Goal: Task Accomplishment & Management: Complete application form

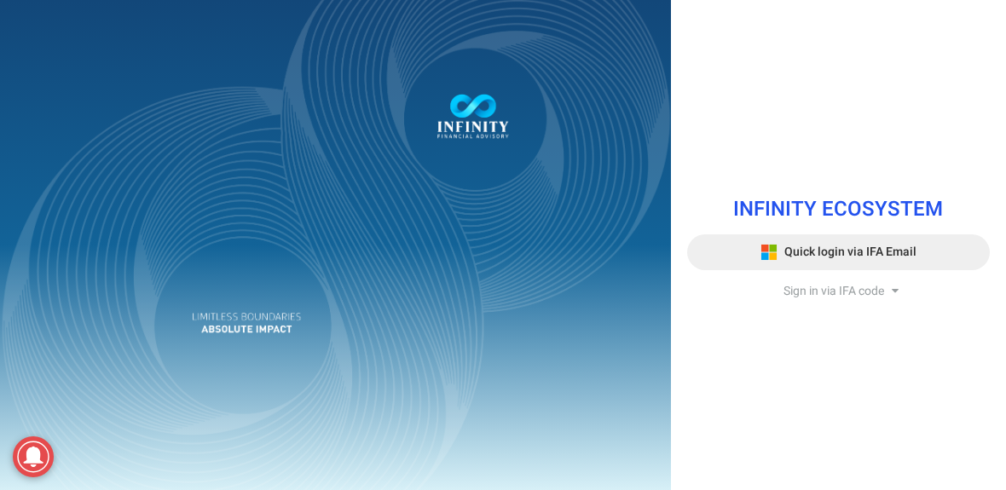
click at [817, 255] on span "Quick login via IFA Email" at bounding box center [850, 252] width 132 height 18
click at [823, 252] on span "Quick login via IFA Email" at bounding box center [850, 252] width 132 height 18
click at [817, 247] on span "Quick login via IFA Email" at bounding box center [850, 252] width 132 height 18
click at [841, 292] on span "Sign in via IFA code" at bounding box center [833, 291] width 101 height 18
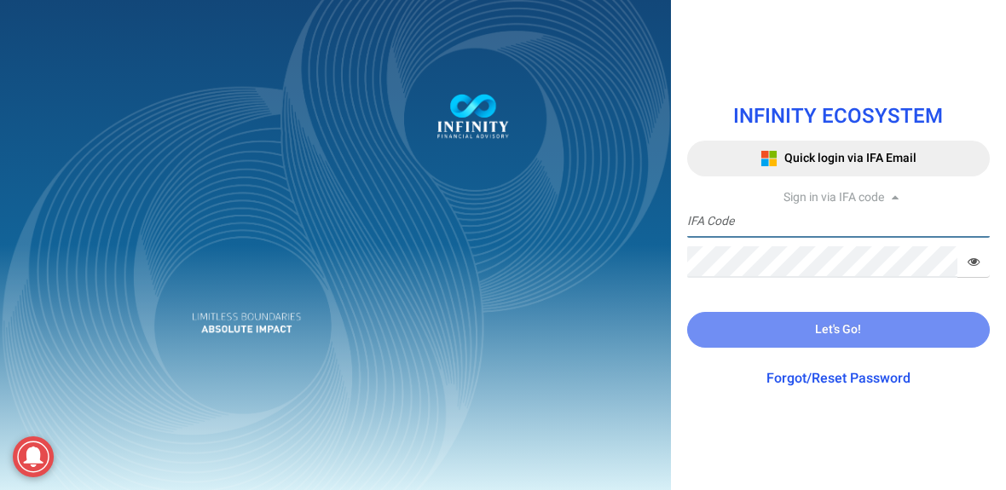
type input "IFA2208"
click at [851, 225] on input "IFA2208" at bounding box center [838, 222] width 303 height 32
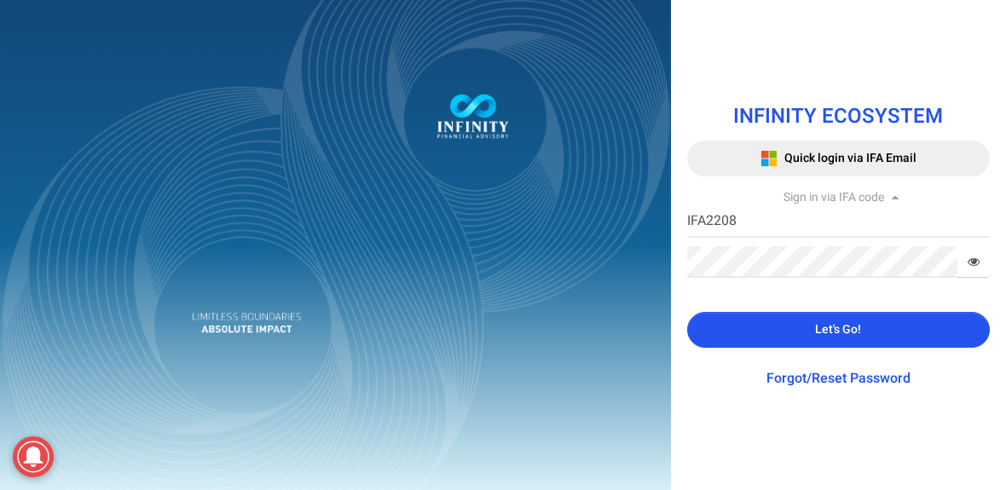
drag, startPoint x: 851, startPoint y: 225, endPoint x: 846, endPoint y: 238, distance: 14.1
click at [851, 225] on input "IFA2208" at bounding box center [838, 222] width 303 height 32
click at [814, 326] on button "Let's Go!" at bounding box center [838, 330] width 303 height 36
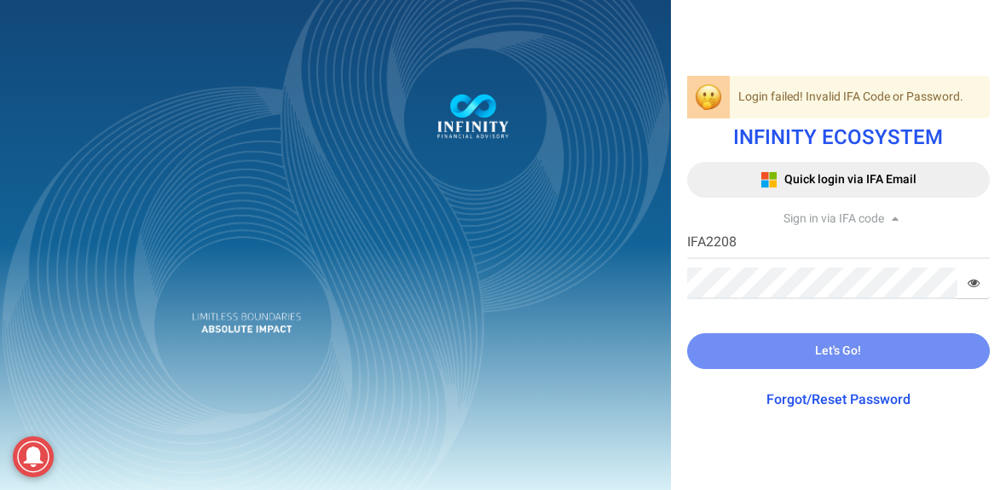
click at [970, 288] on div at bounding box center [503, 245] width 1006 height 490
click at [971, 282] on icon at bounding box center [973, 283] width 12 height 12
click at [964, 282] on span at bounding box center [973, 284] width 32 height 32
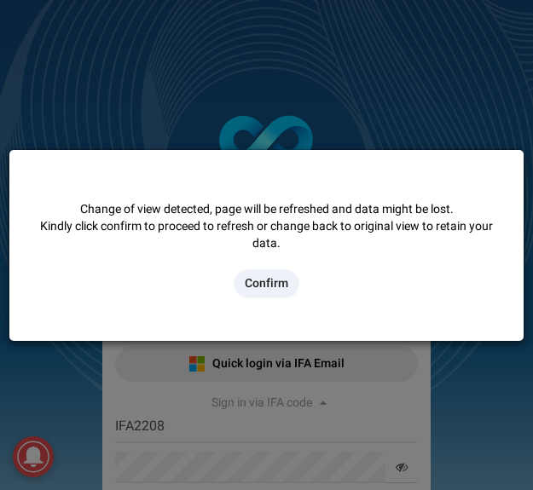
click at [282, 285] on button "Confirm" at bounding box center [267, 283] width 66 height 29
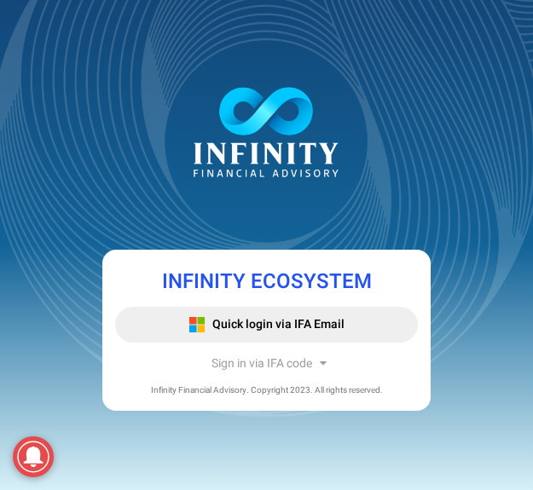
click at [249, 366] on span "Sign in via IFA code" at bounding box center [261, 364] width 101 height 18
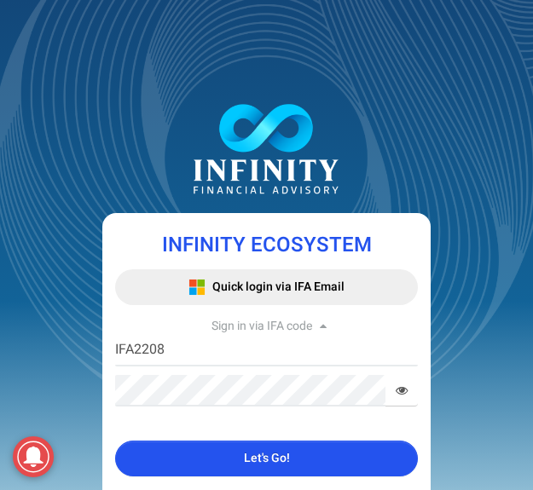
click at [402, 385] on icon at bounding box center [401, 390] width 12 height 12
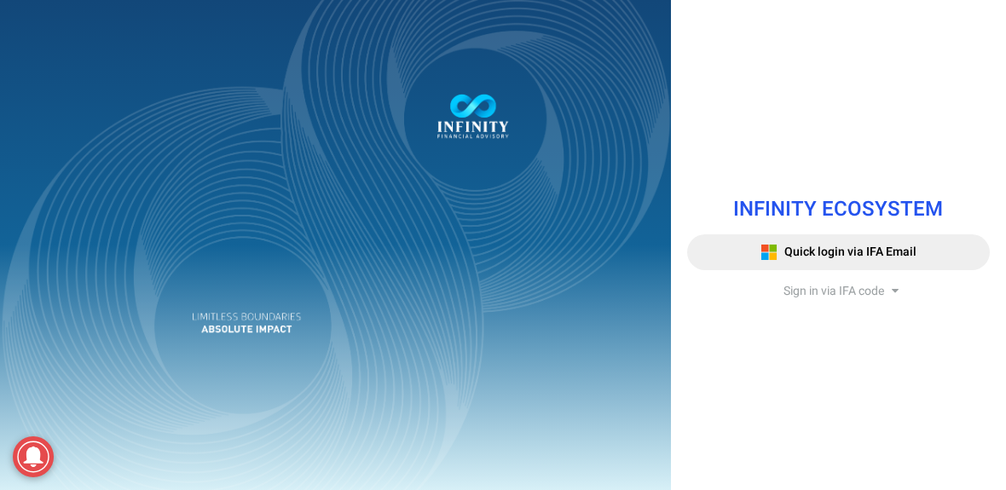
click at [840, 291] on span "Sign in via IFA code" at bounding box center [833, 291] width 101 height 18
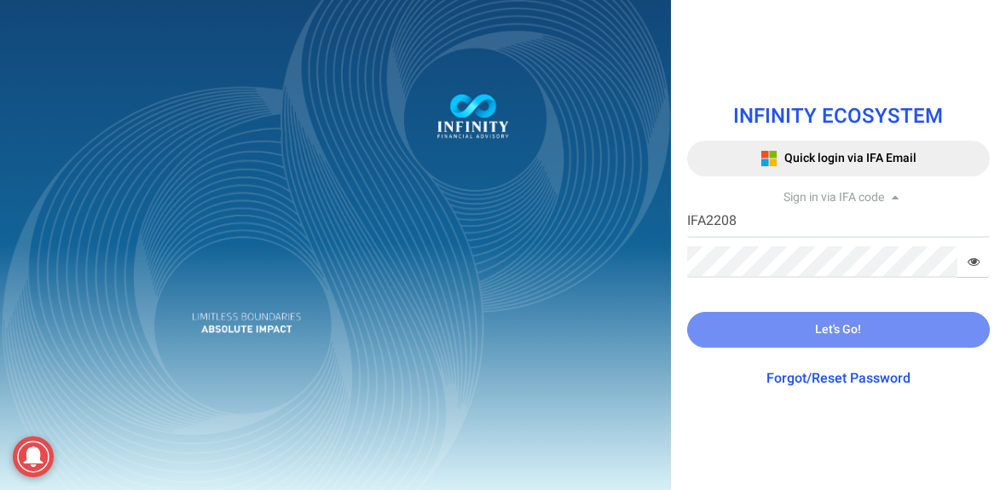
click at [831, 235] on input "IFA2208" at bounding box center [838, 222] width 303 height 32
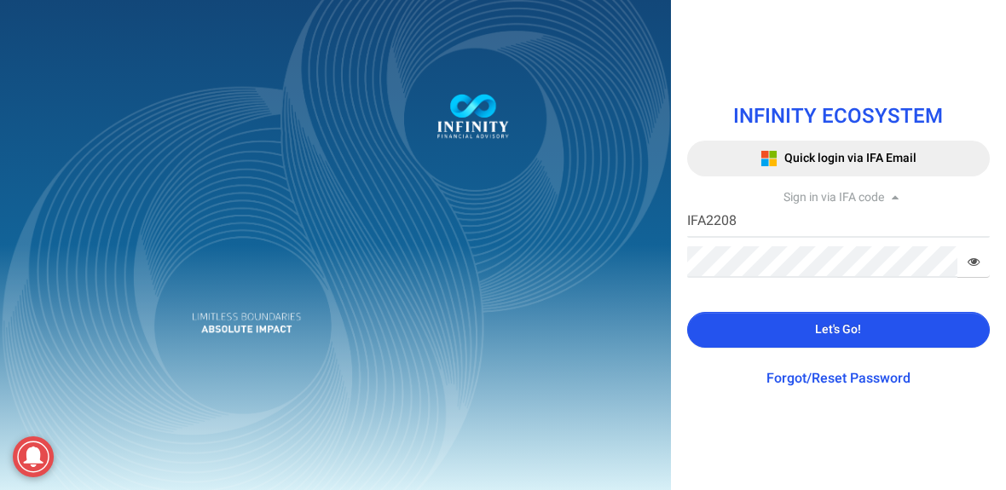
click at [831, 234] on input "IFA2208" at bounding box center [838, 222] width 303 height 32
drag, startPoint x: 698, startPoint y: 221, endPoint x: 649, endPoint y: 219, distance: 49.5
click at [644, 221] on div "INFINITY ECOSYSTEM Quick login via IFA Email Sign in via IFA code IFA2208 IFA C…" at bounding box center [503, 245] width 1006 height 490
drag, startPoint x: 705, startPoint y: 220, endPoint x: 668, endPoint y: 218, distance: 36.7
click at [672, 220] on div "INFINITY ECOSYSTEM Quick login via IFA Email Sign in via IFA code IFA2208 IFA C…" at bounding box center [838, 245] width 335 height 490
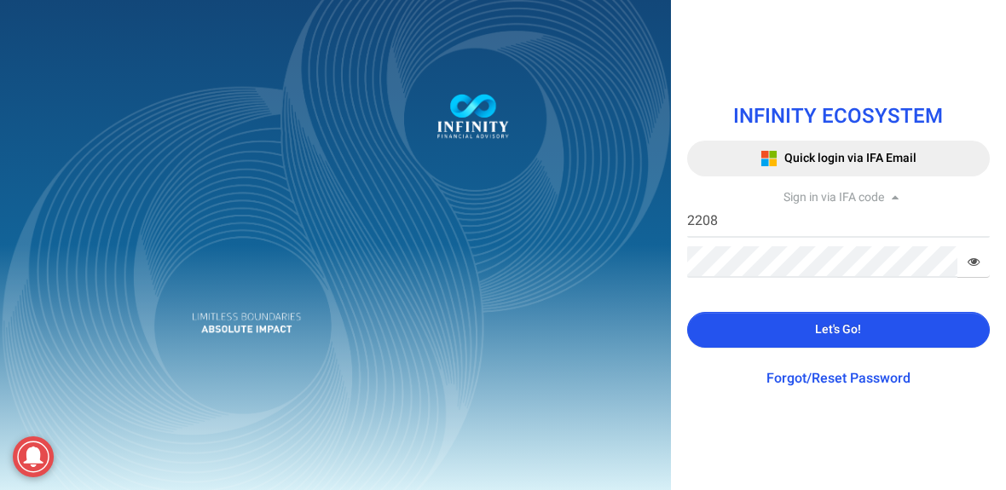
click at [770, 316] on button "Let's Go!" at bounding box center [838, 330] width 303 height 36
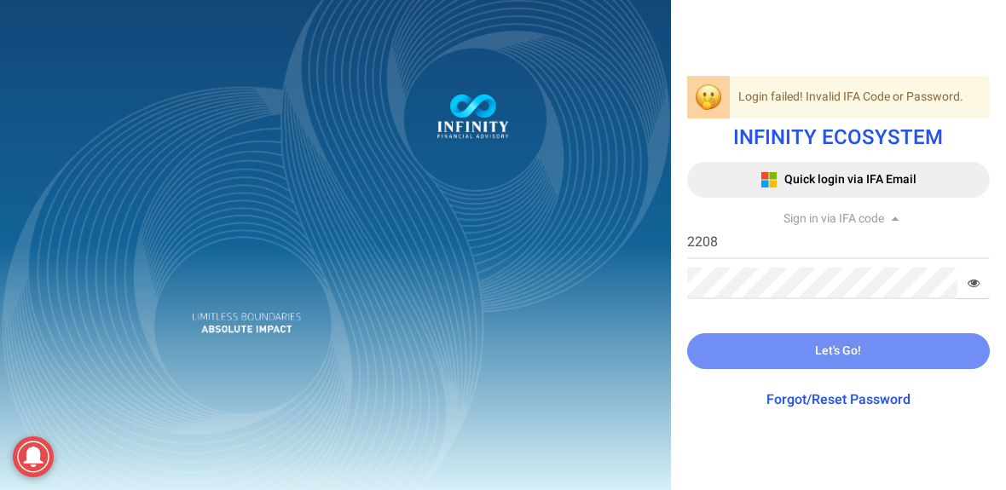
click at [967, 280] on icon at bounding box center [973, 283] width 12 height 12
click at [970, 283] on icon at bounding box center [973, 283] width 12 height 12
drag, startPoint x: 684, startPoint y: 251, endPoint x: 693, endPoint y: 247, distance: 9.5
click at [684, 251] on div "Login failed! Invalid IFA Code or Password. INFINITY ECOSYSTEM Quick login via …" at bounding box center [838, 245] width 328 height 364
click at [695, 245] on input "2208" at bounding box center [838, 244] width 303 height 32
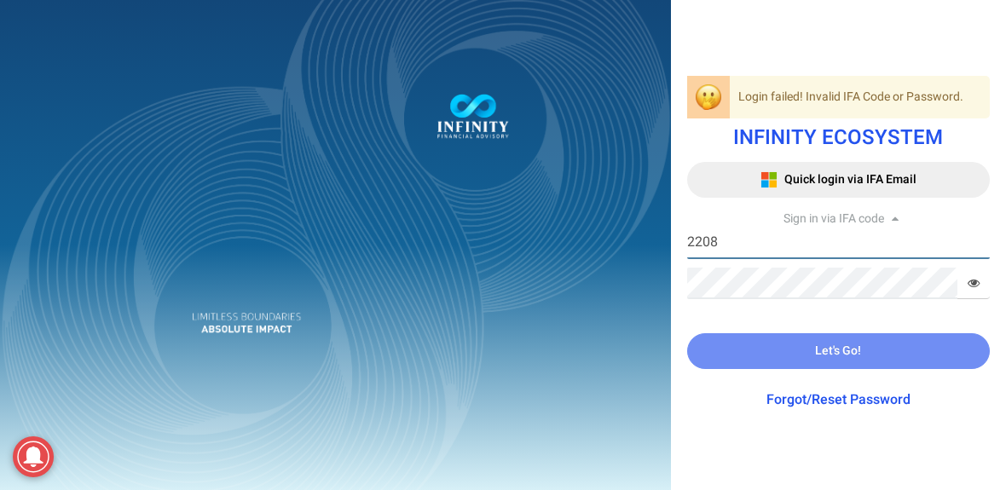
click at [690, 244] on input "2208" at bounding box center [838, 244] width 303 height 32
click at [684, 244] on div "Login failed! Invalid IFA Code or Password. INFINITY ECOSYSTEM Quick login via …" at bounding box center [838, 245] width 328 height 364
click at [691, 243] on input "2208" at bounding box center [838, 244] width 303 height 32
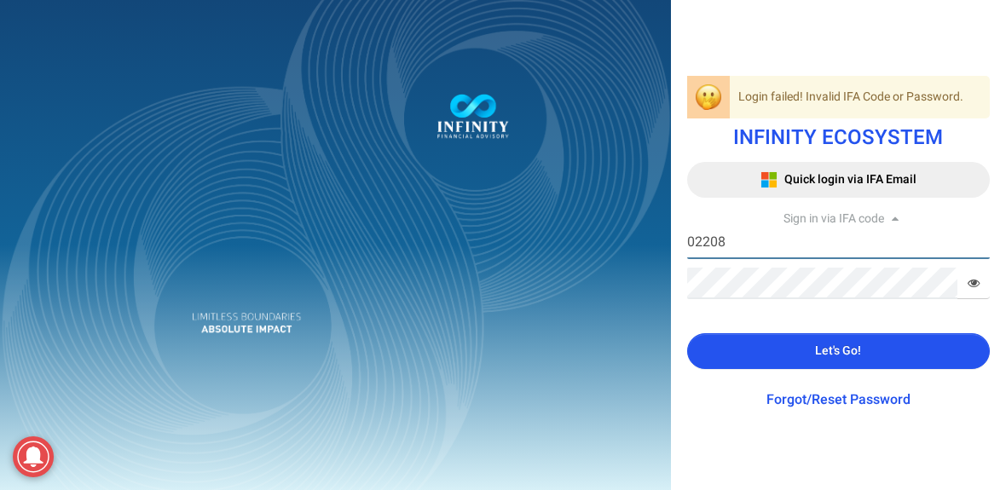
click at [689, 238] on input "02208" at bounding box center [838, 244] width 303 height 32
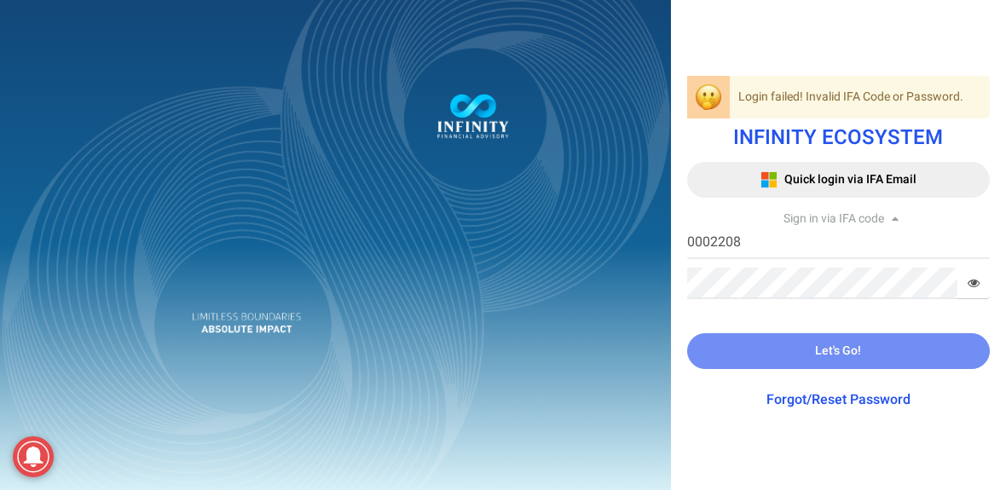
click at [724, 414] on div "Login failed! Invalid IFA Code or Password. INFINITY ECOSYSTEM Quick login via …" at bounding box center [838, 245] width 328 height 364
click at [719, 233] on input "0002208" at bounding box center [838, 244] width 303 height 32
click at [774, 253] on input "0002208" at bounding box center [838, 244] width 303 height 32
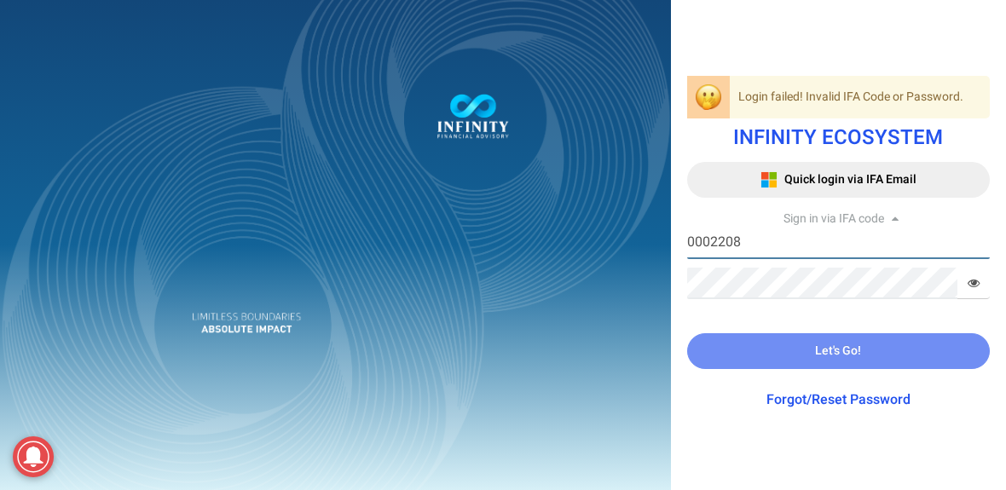
click at [776, 251] on input "0002208" at bounding box center [838, 244] width 303 height 32
paste input "IFA0050"
type input "IFA0050"
click at [755, 253] on input "IFA0050" at bounding box center [838, 244] width 303 height 32
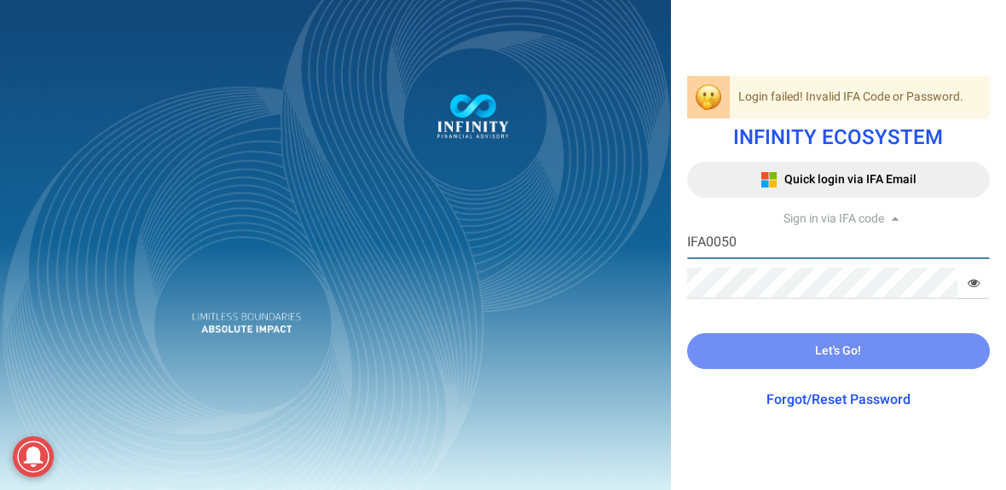
click at [755, 253] on input "IFA0050" at bounding box center [838, 244] width 303 height 32
drag, startPoint x: 710, startPoint y: 248, endPoint x: 699, endPoint y: 250, distance: 11.2
click at [710, 248] on input "IFA0050" at bounding box center [838, 244] width 303 height 32
drag, startPoint x: 694, startPoint y: 250, endPoint x: 674, endPoint y: 243, distance: 20.8
click at [674, 242] on div "Login failed! Invalid IFA Code or Password. INFINITY ECOSYSTEM Quick login via …" at bounding box center [838, 245] width 328 height 364
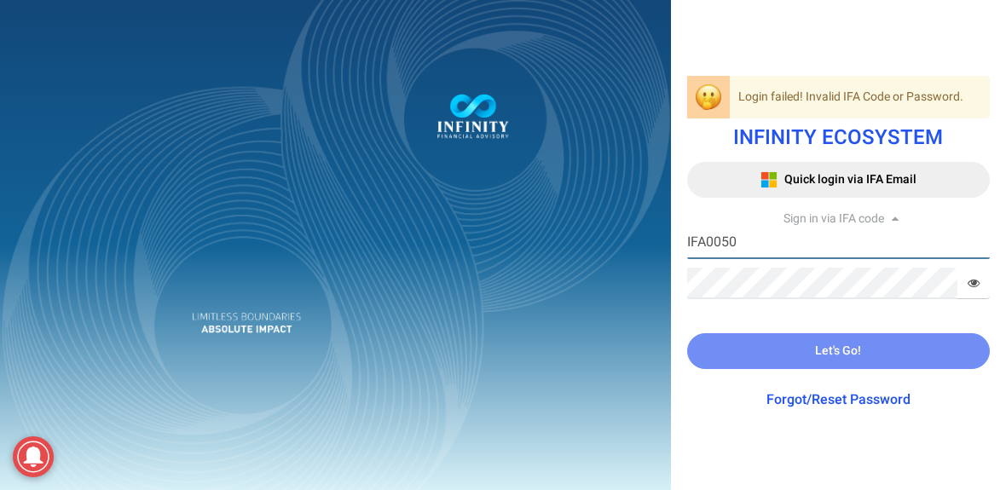
click at [695, 238] on input "IFA0050" at bounding box center [838, 244] width 303 height 32
drag, startPoint x: 701, startPoint y: 237, endPoint x: 678, endPoint y: 238, distance: 23.0
click at [678, 238] on div "Login failed! Invalid IFA Code or Password. INFINITY ECOSYSTEM Quick login via …" at bounding box center [838, 245] width 328 height 364
